Goal: Task Accomplishment & Management: Use online tool/utility

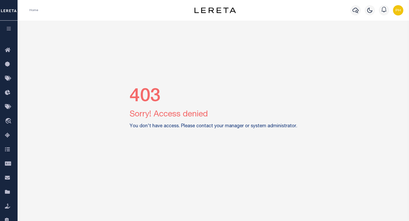
click at [400, 11] on img "button" at bounding box center [398, 10] width 10 height 10
click at [378, 38] on span "Sign out" at bounding box center [377, 37] width 15 height 4
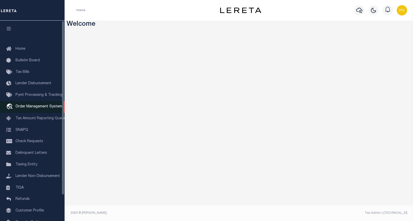
click at [40, 108] on span "Order Management System" at bounding box center [38, 107] width 46 height 4
